Goal: Book appointment/travel/reservation

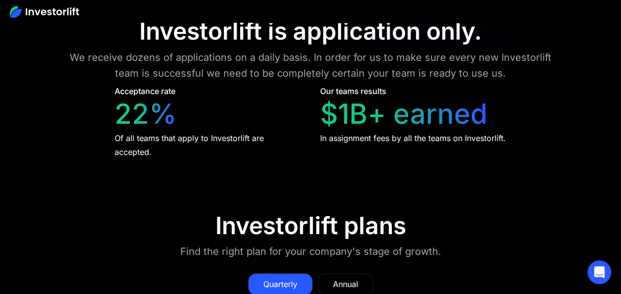
scroll to position [3860, 0]
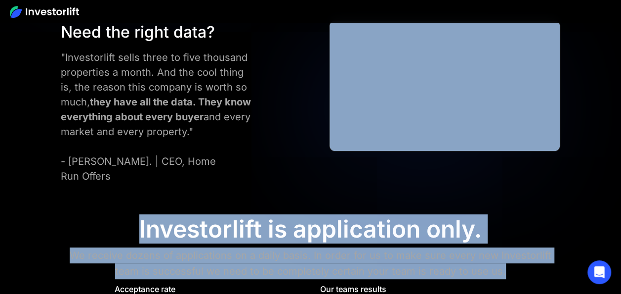
drag, startPoint x: 620, startPoint y: 220, endPoint x: 613, endPoint y: 110, distance: 110.5
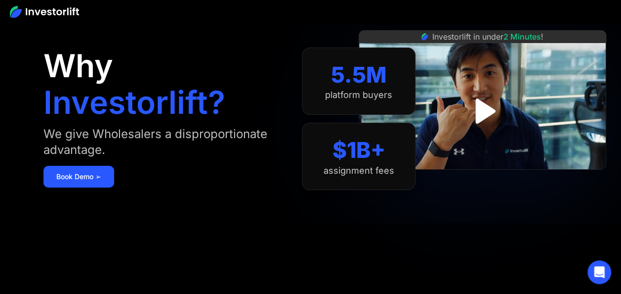
scroll to position [0, 0]
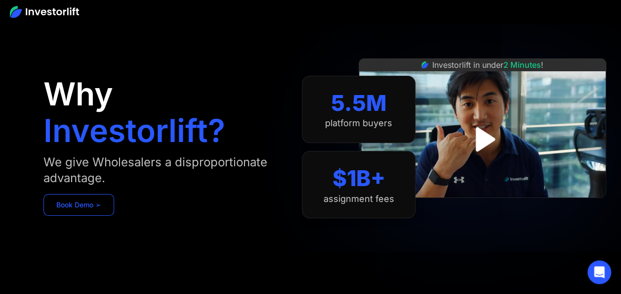
click at [99, 202] on link "Book Demo ➢" at bounding box center [79, 205] width 71 height 22
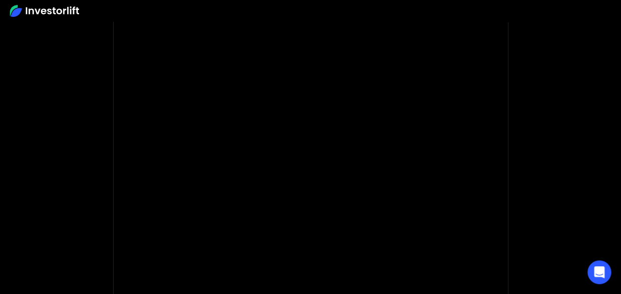
scroll to position [99, 0]
